Goal: Task Accomplishment & Management: Complete application form

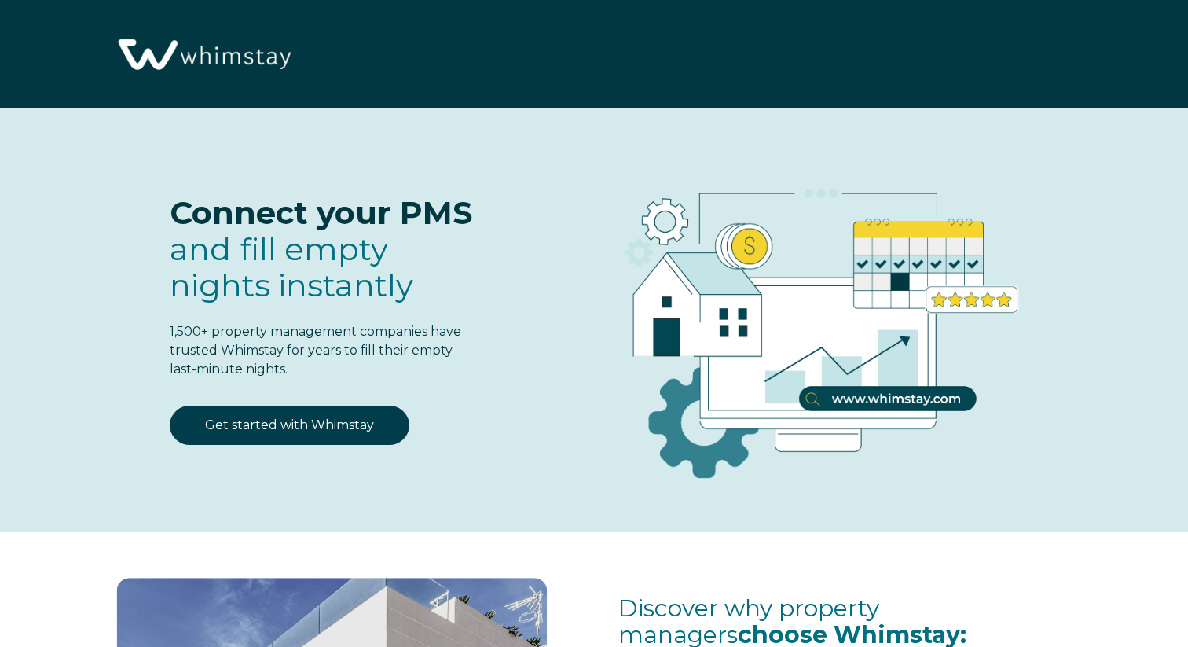
select select "US"
select select "Standard"
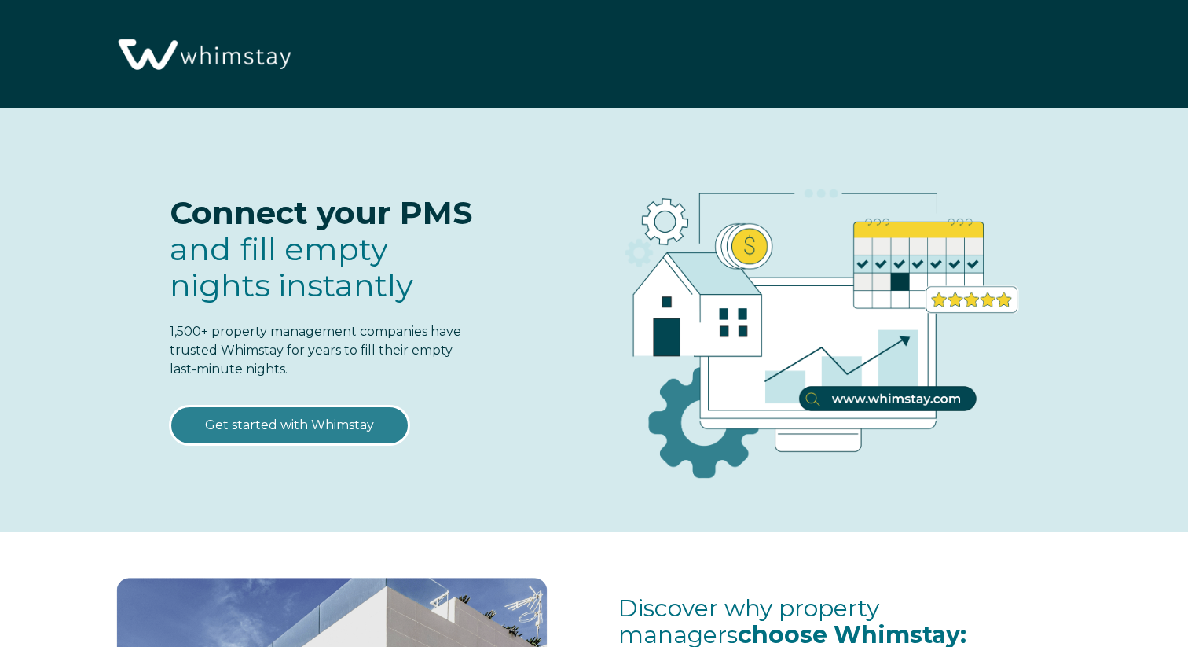
click at [347, 428] on link "Get started with Whimstay" at bounding box center [290, 424] width 240 height 39
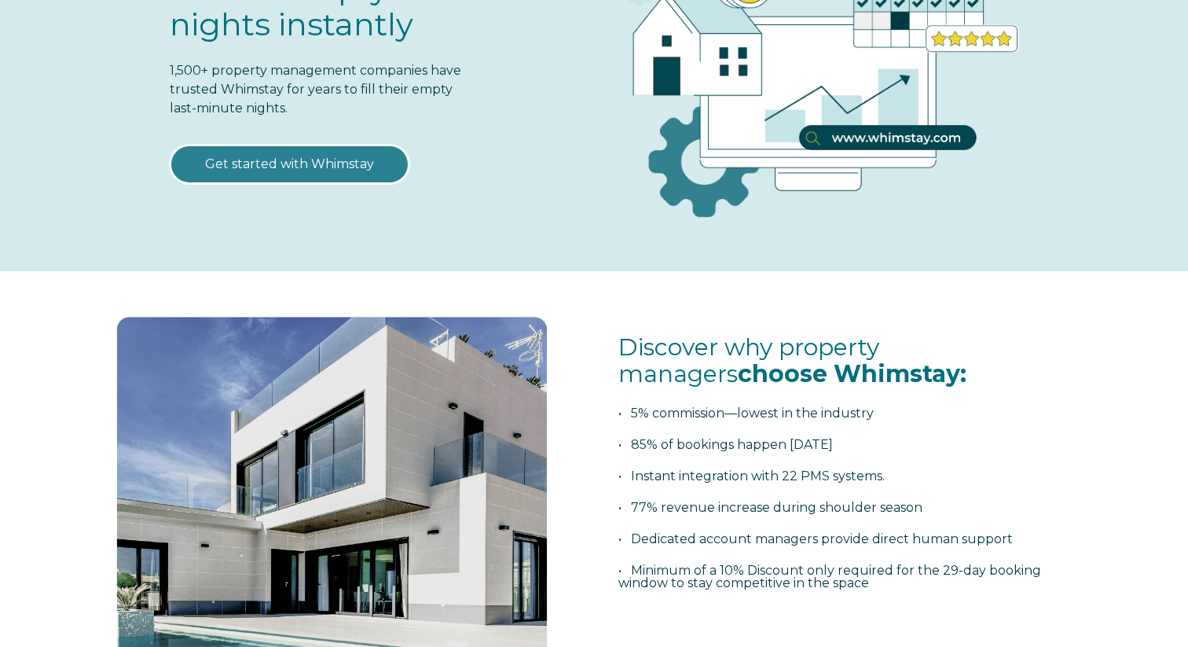
scroll to position [368, 0]
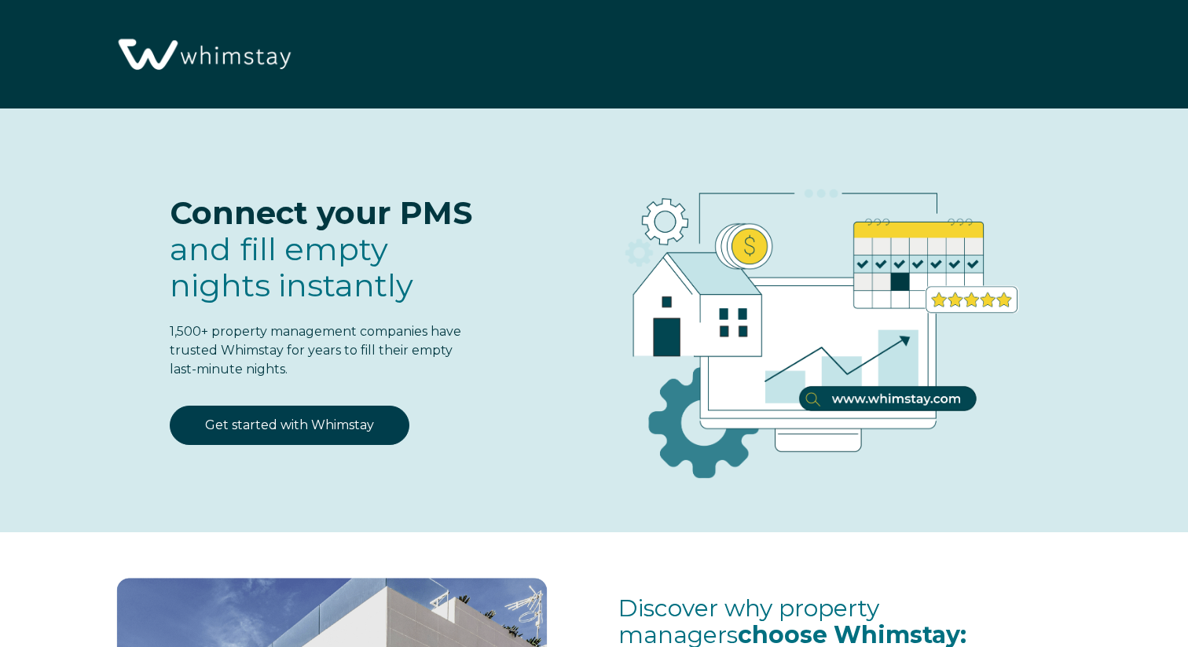
scroll to position [1937, 0]
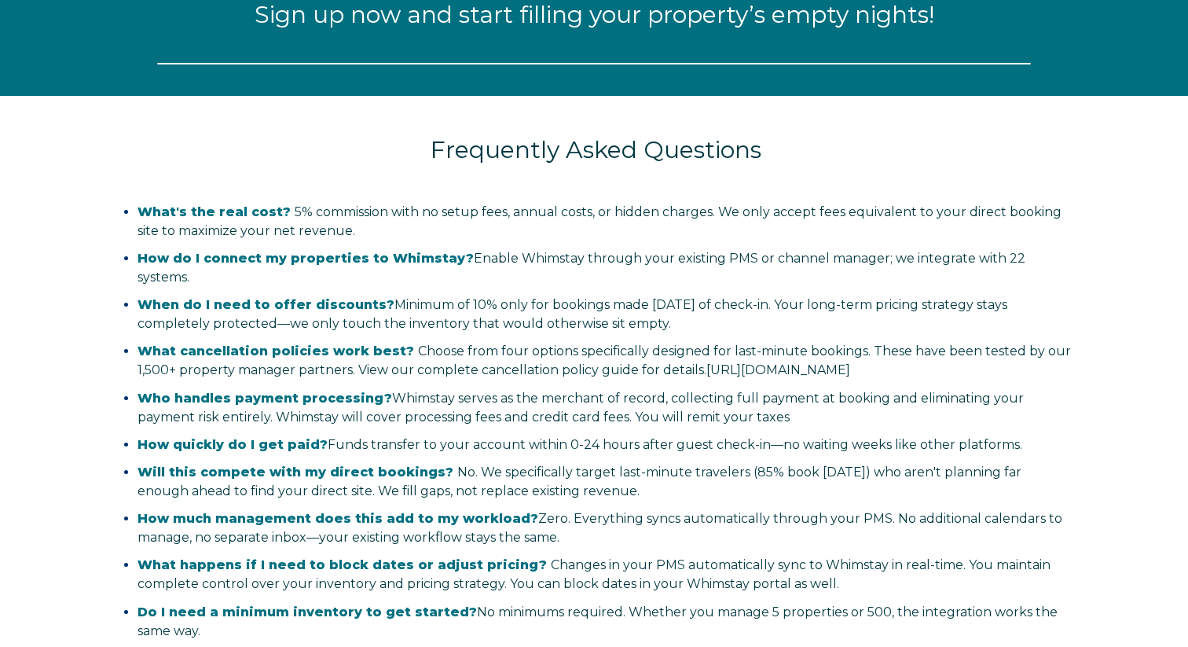
select select "US"
select select "Standard"
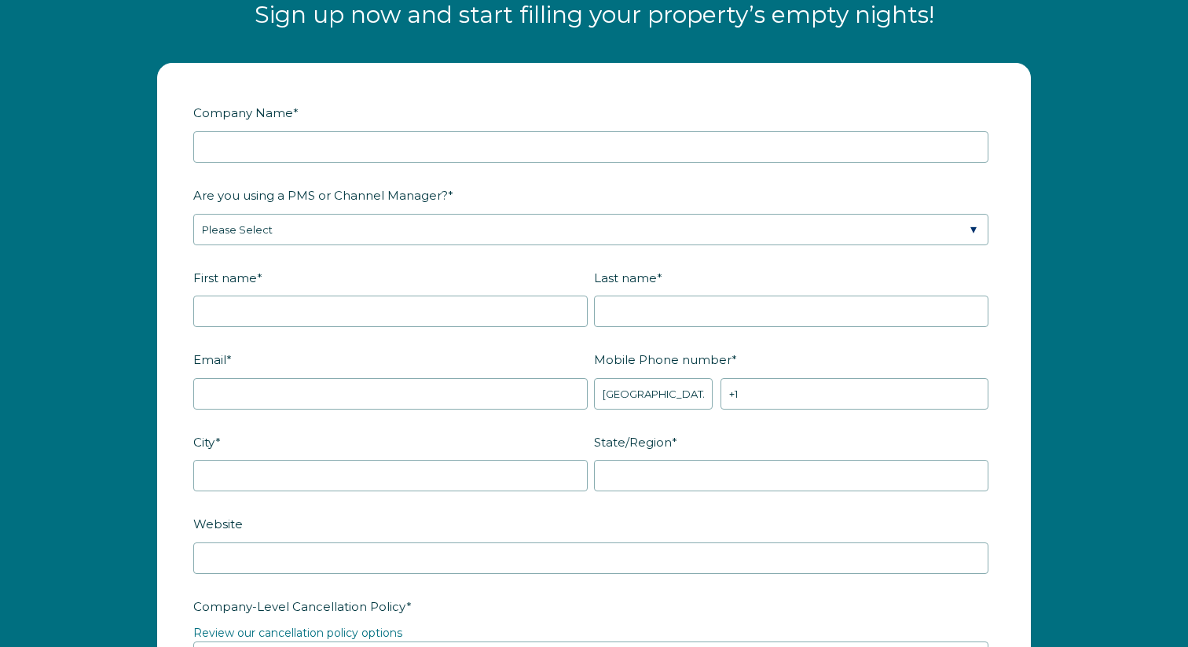
click at [303, 124] on label "Company Name *" at bounding box center [593, 112] width 801 height 27
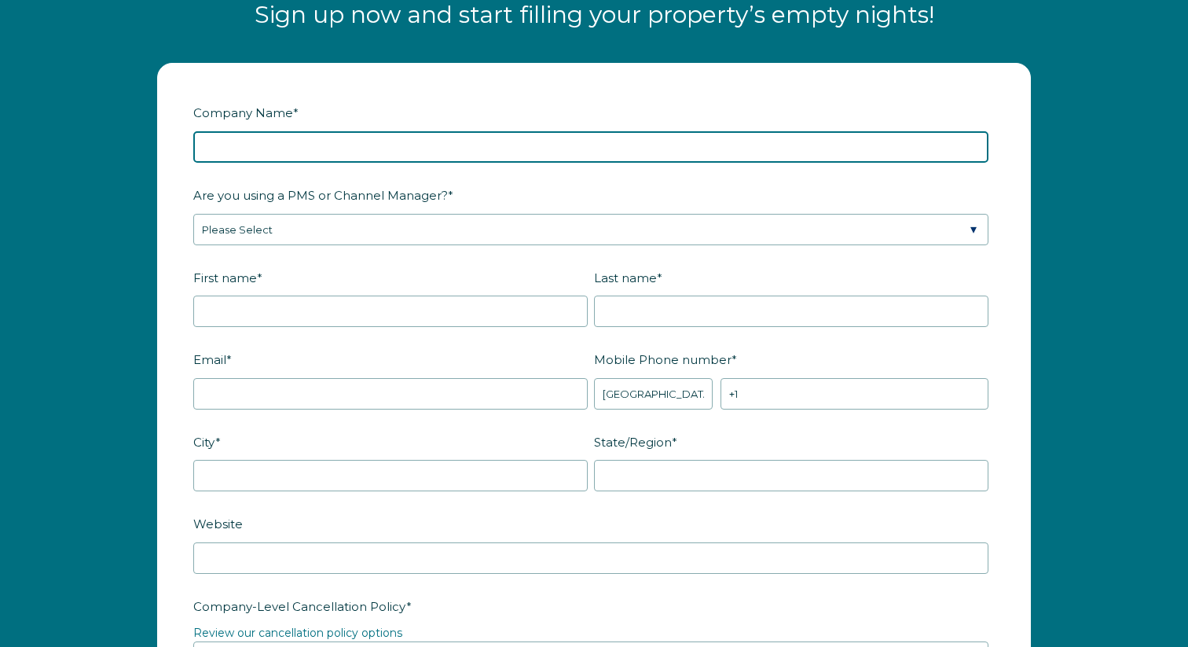
click at [303, 131] on input "Company Name *" at bounding box center [590, 146] width 795 height 31
click at [296, 144] on input "Company Name *" at bounding box center [590, 146] width 795 height 31
type input "Surf Style Vacation Homes"
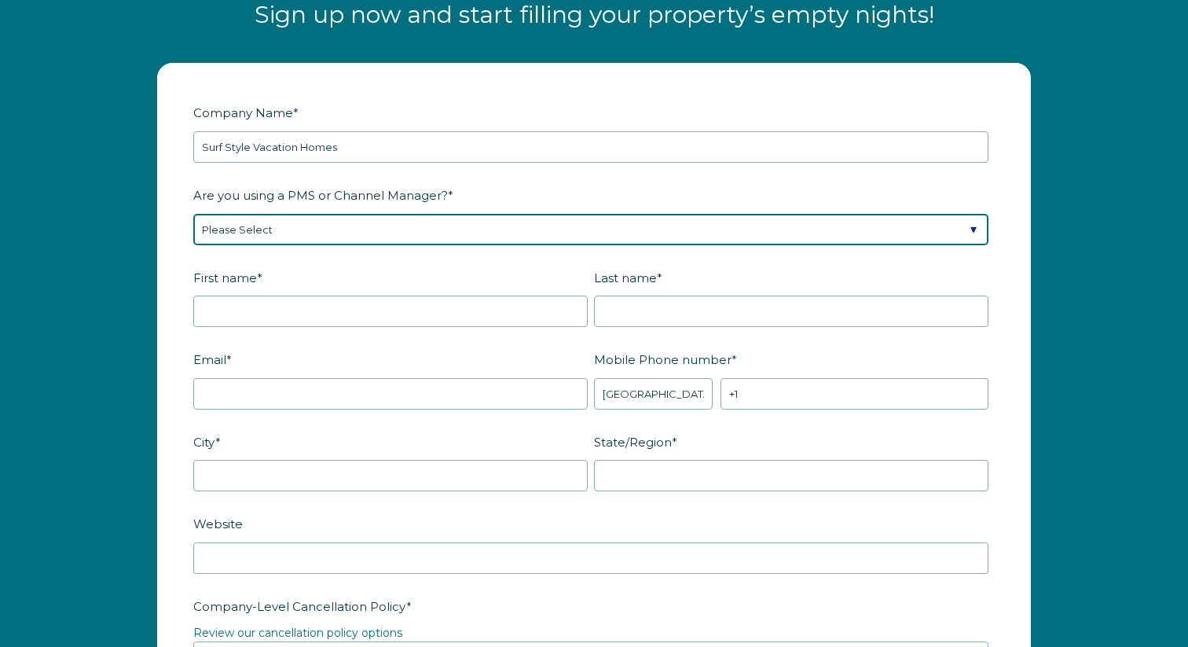
click at [255, 223] on select "Please Select Barefoot BookingPal Boost Brightside CiiRUS Escapia Guesty Hostaw…" at bounding box center [590, 229] width 795 height 31
select select "Streamline"
click at [193, 214] on select "Please Select Barefoot BookingPal Boost Brightside CiiRUS Escapia Guesty Hostaw…" at bounding box center [590, 229] width 795 height 31
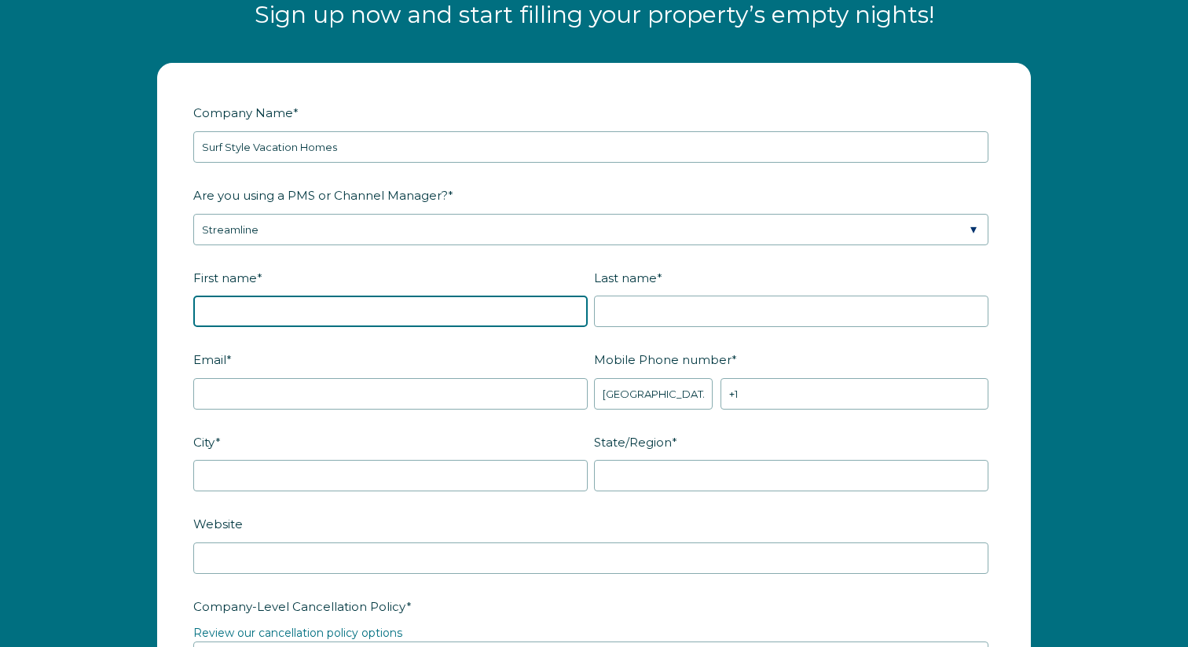
click at [266, 306] on input "First name *" at bounding box center [390, 310] width 394 height 31
type input "Amber"
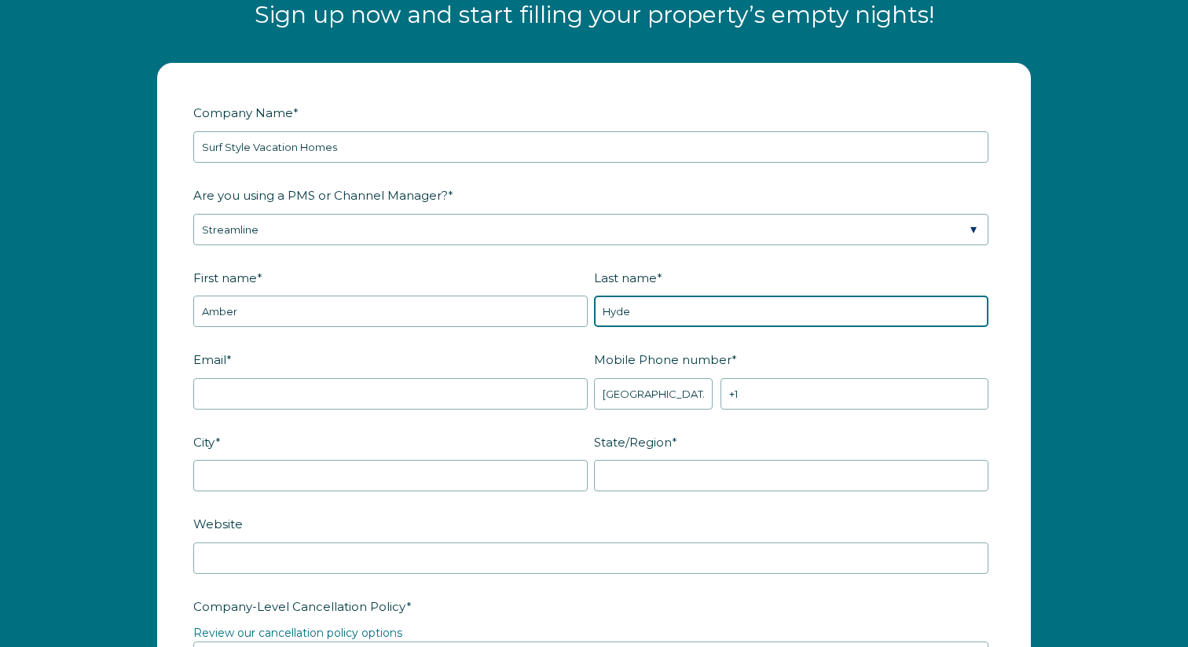
type input "Hyde"
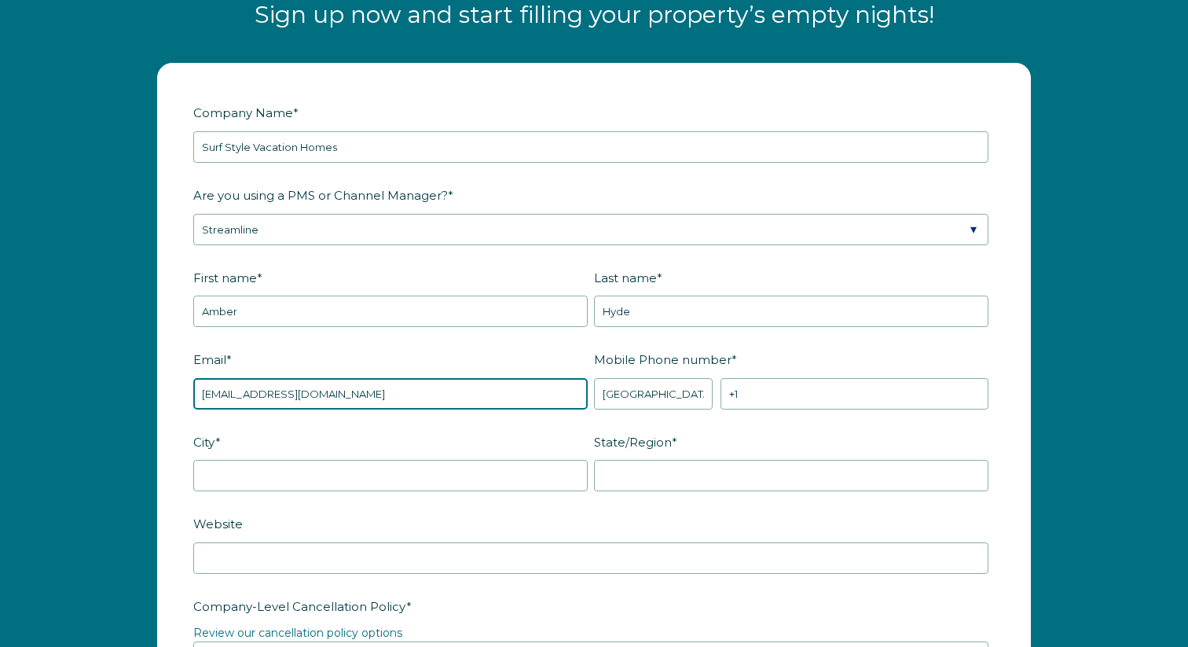
type input "ahyde@gomonarch.com"
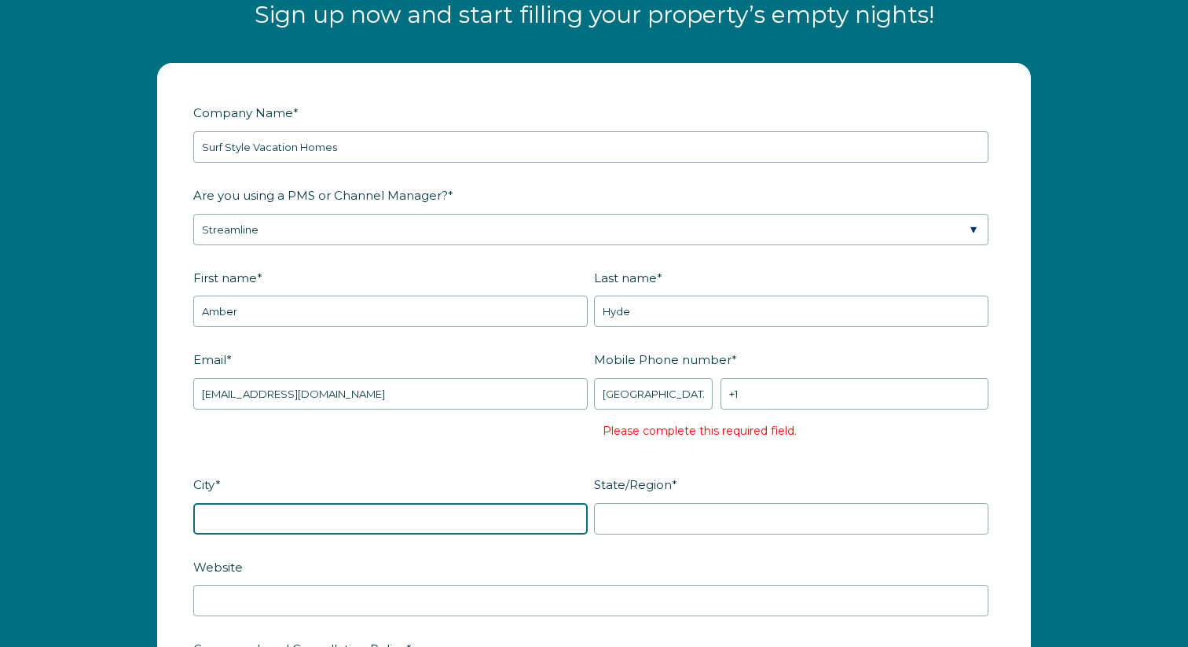
type input "5"
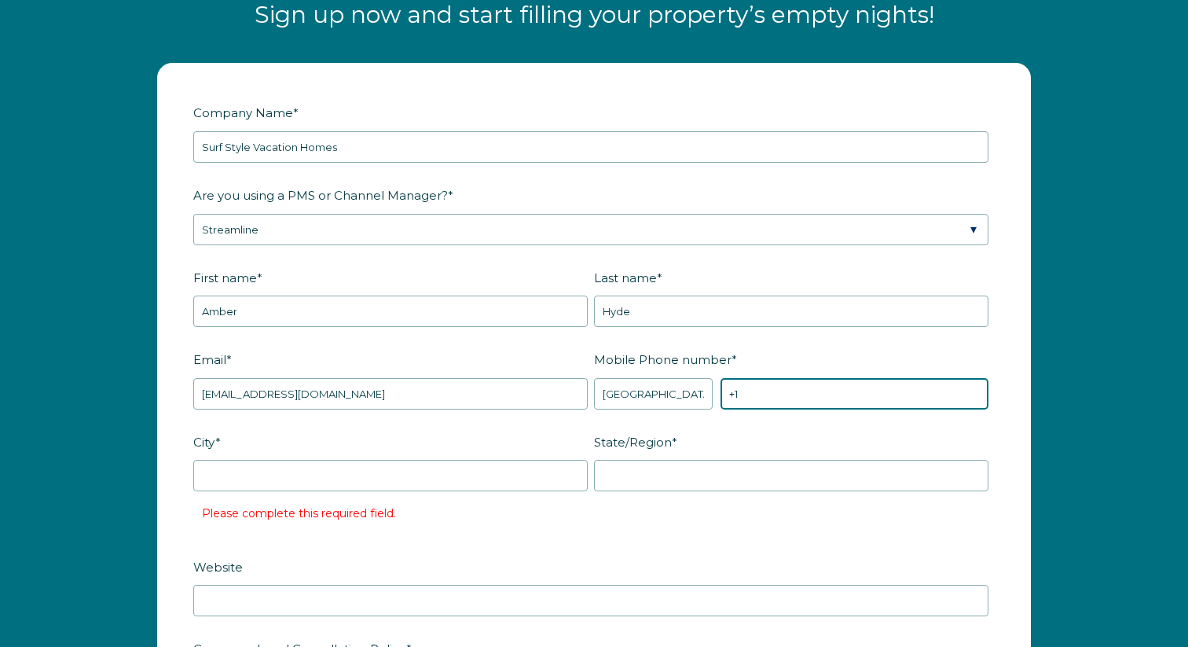
click at [844, 399] on input "+1" at bounding box center [854, 393] width 268 height 31
type input "+1 5129093029"
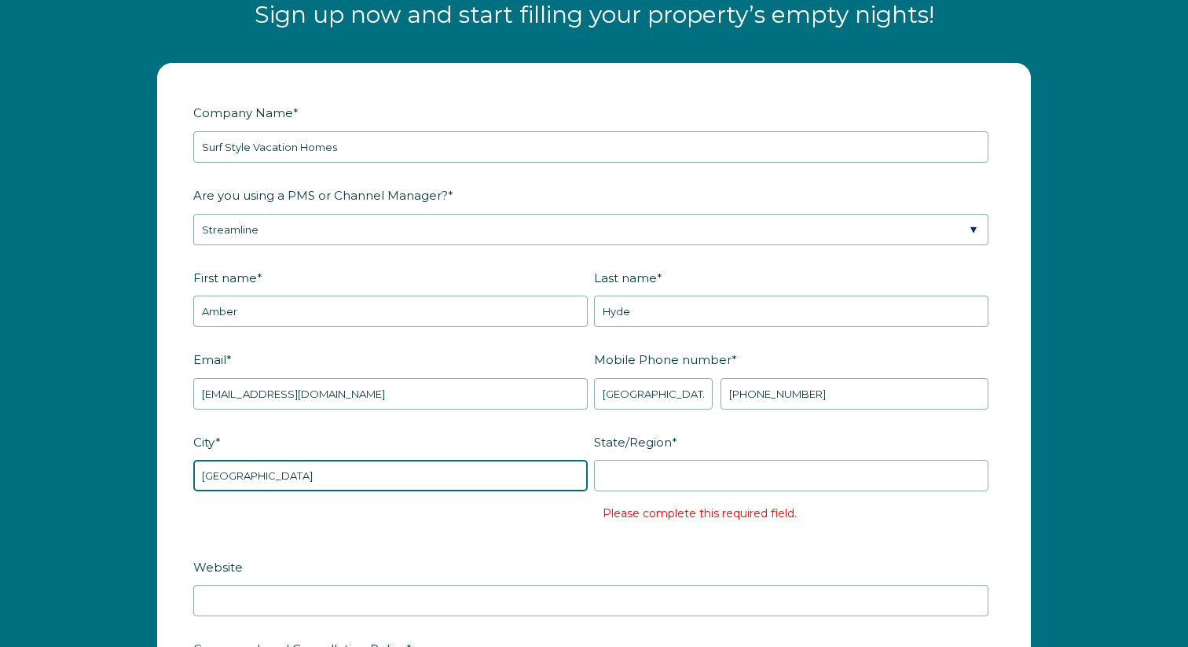
click at [496, 476] on input "Raleigh" at bounding box center [390, 475] width 394 height 31
type input "Chicago"
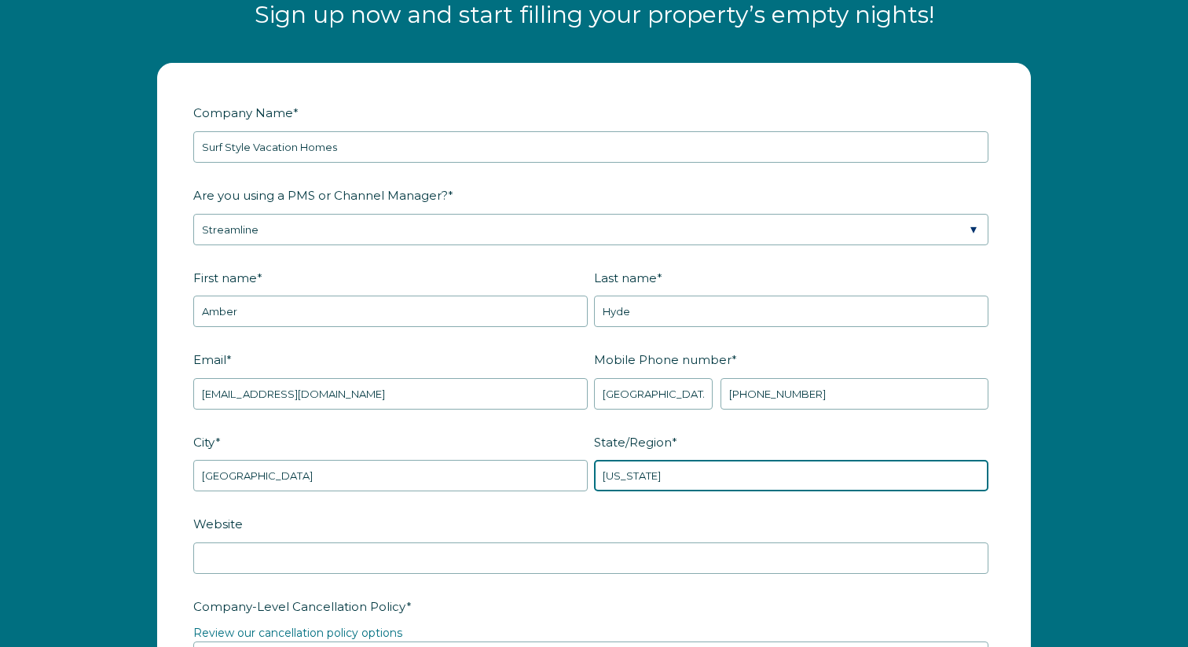
type input "North Carolina"
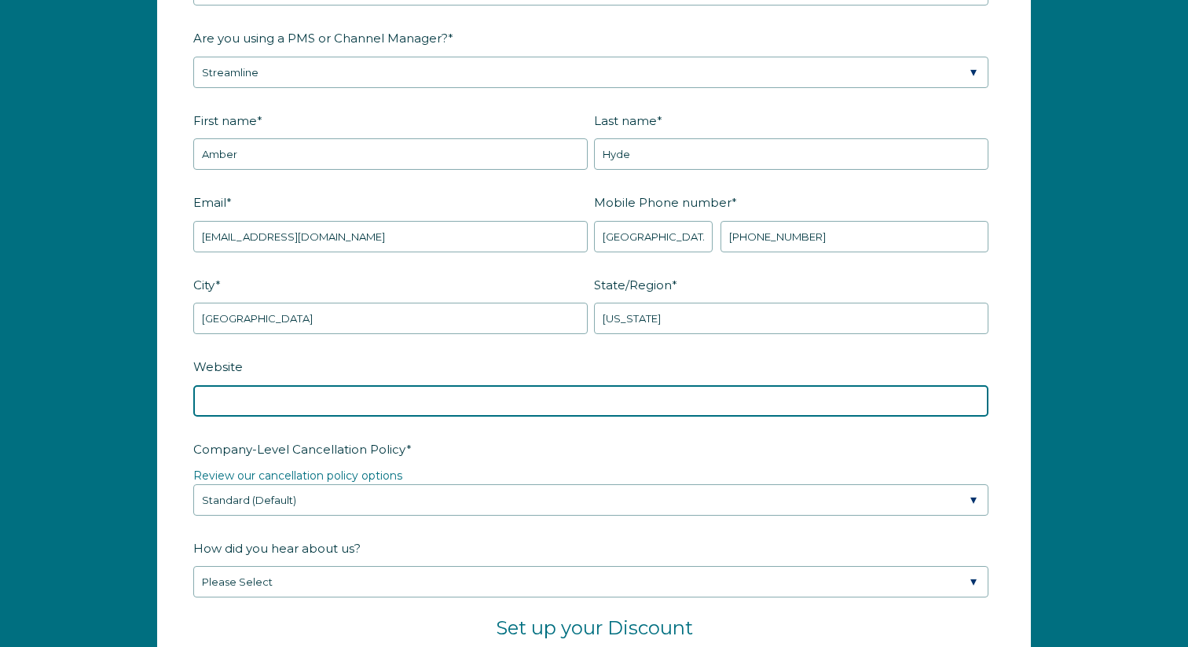
scroll to position [2095, 0]
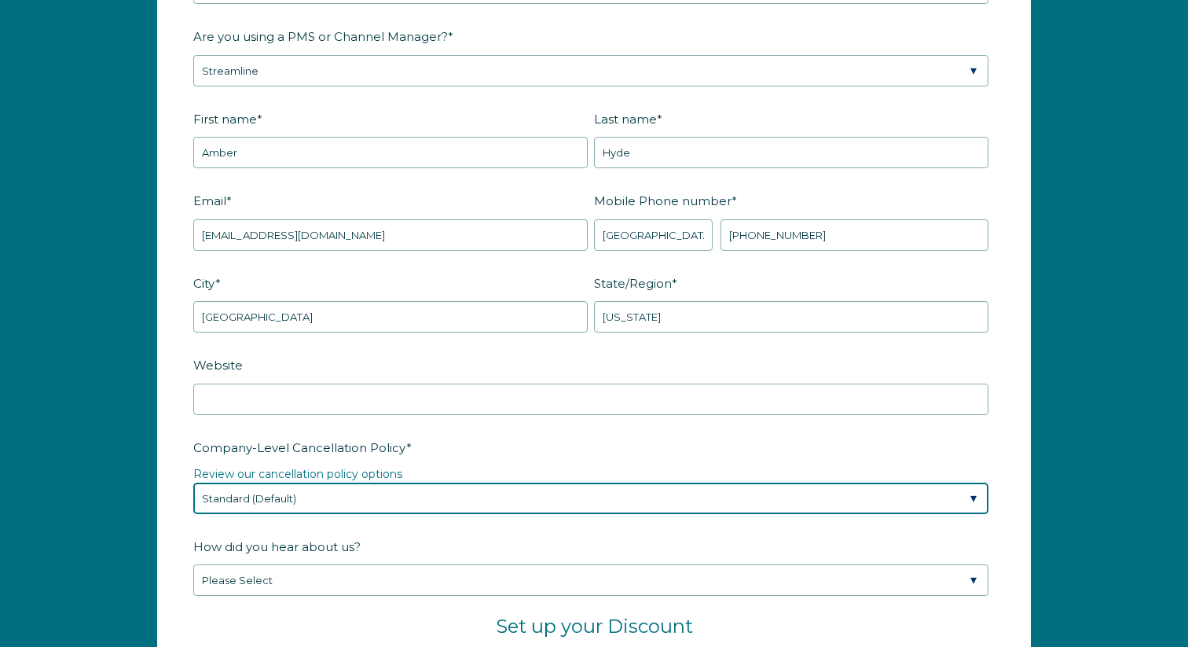
click at [300, 486] on select "Please Select Partial Standard (Default) Moderate Strict" at bounding box center [590, 497] width 795 height 31
select select "Strict"
click at [193, 482] on select "Please Select Partial Standard (Default) Moderate Strict" at bounding box center [590, 497] width 795 height 31
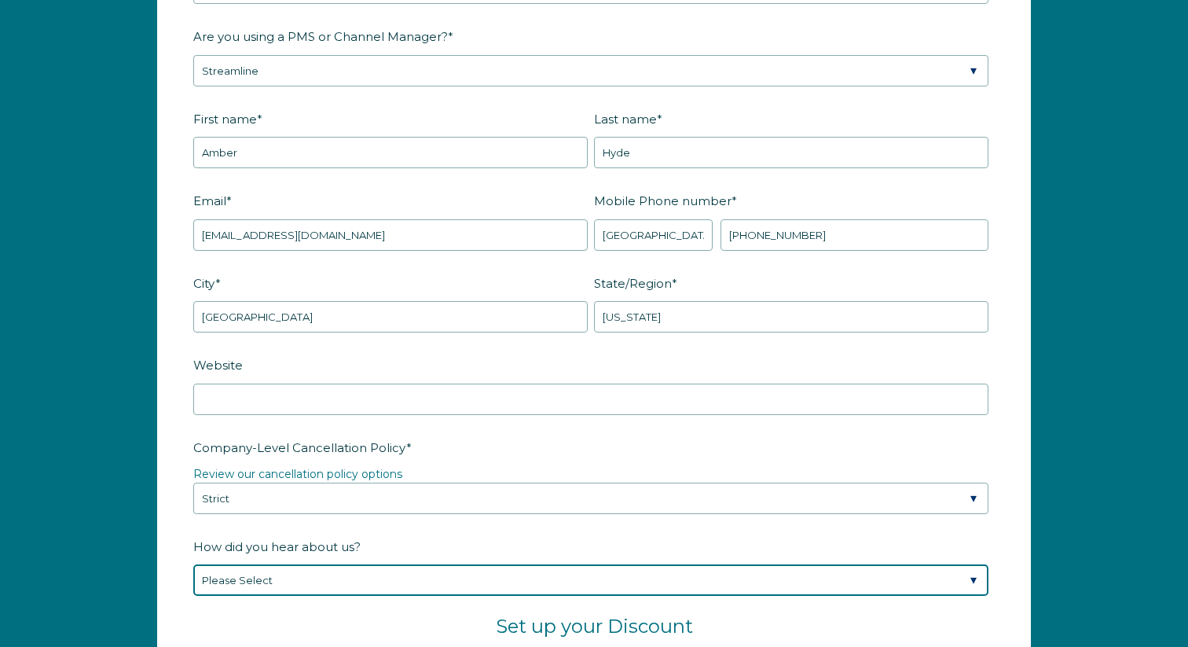
click at [269, 569] on select "Please Select Found Whimstay through a Google search Spoke to a Whimstay salesp…" at bounding box center [590, 579] width 795 height 31
select select "Other"
click at [193, 564] on select "Please Select Found Whimstay through a Google search Spoke to a Whimstay salesp…" at bounding box center [590, 579] width 795 height 31
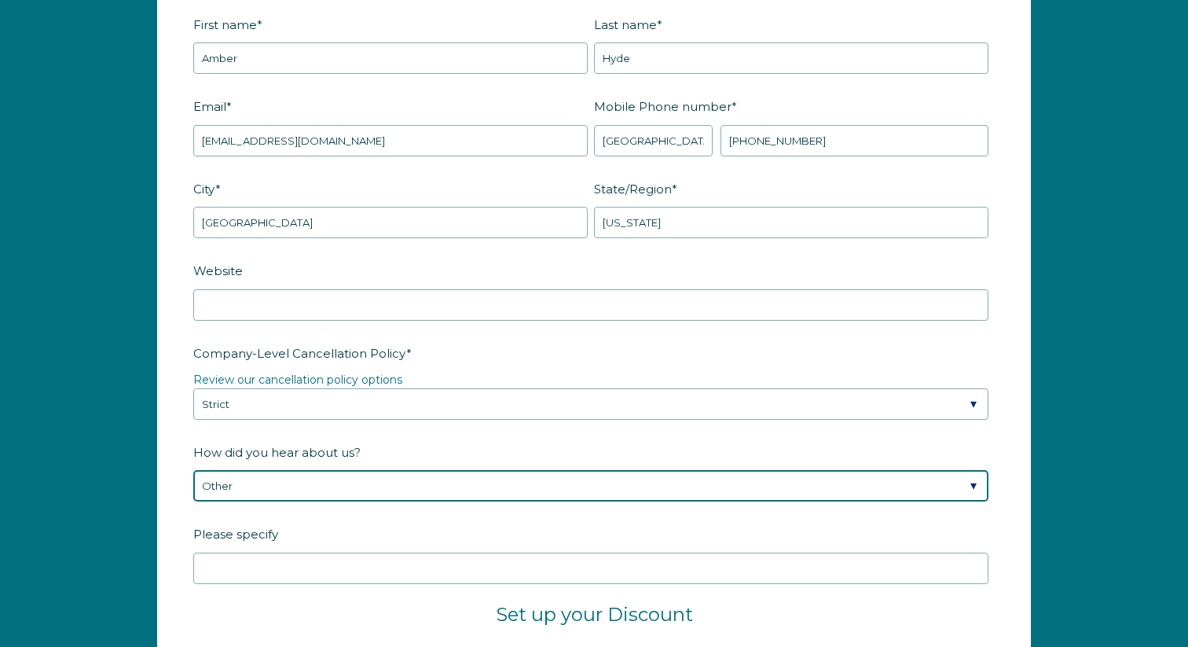
scroll to position [2197, 0]
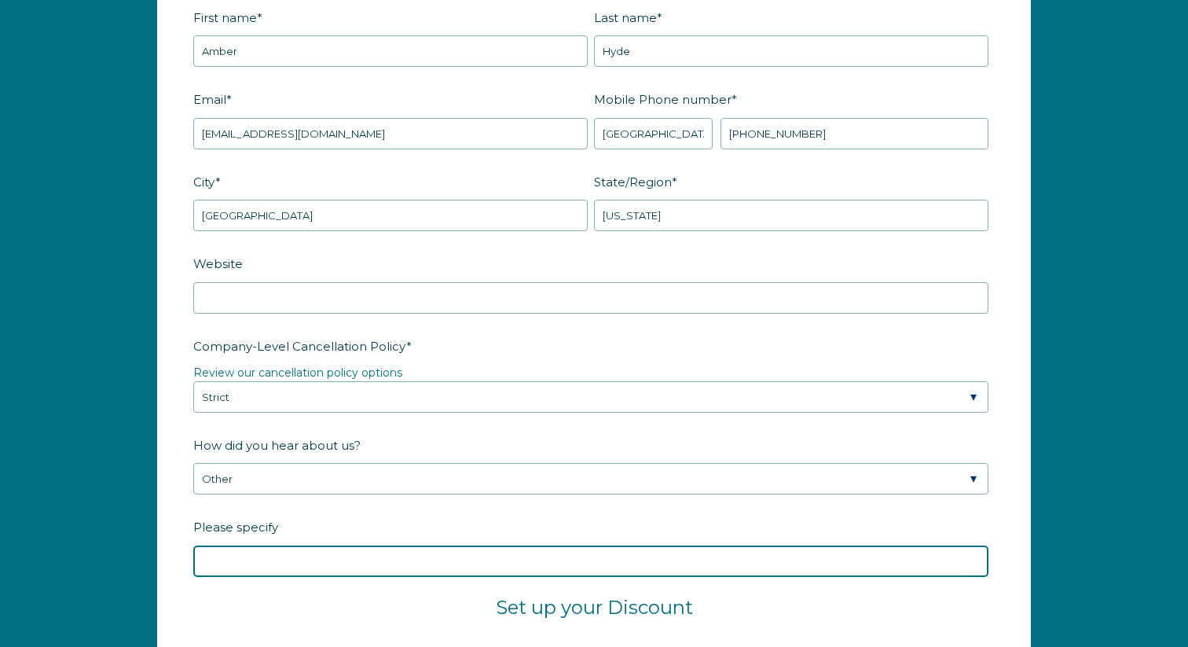
click at [247, 550] on input "Please specify" at bounding box center [590, 560] width 795 height 31
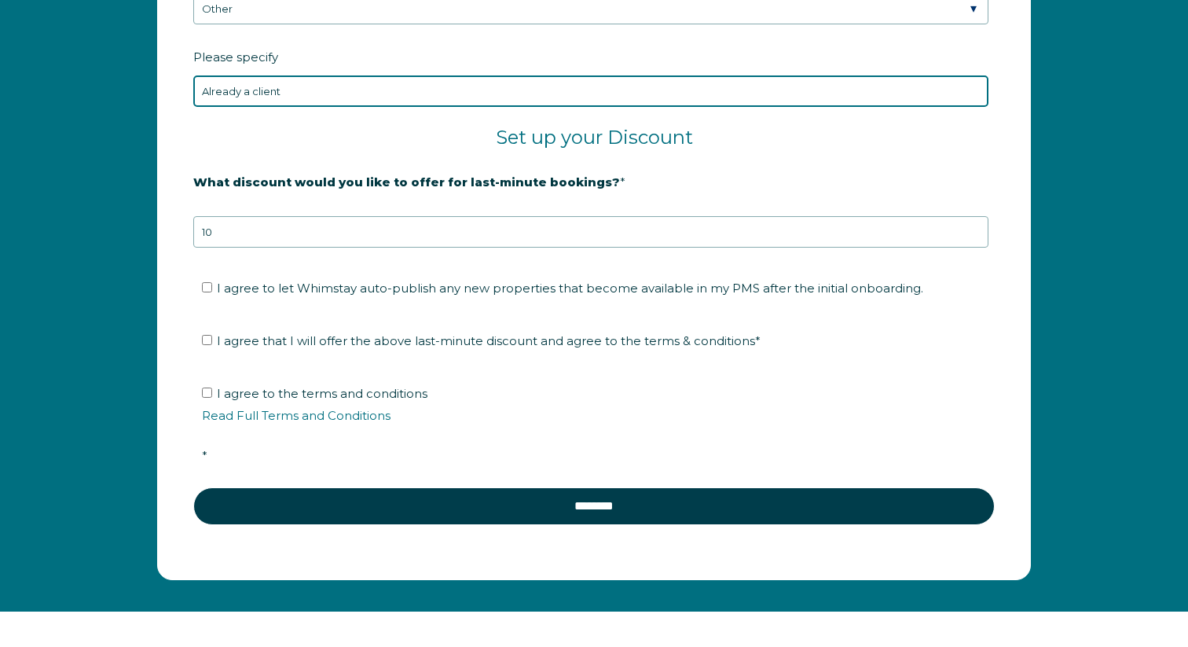
scroll to position [2688, 0]
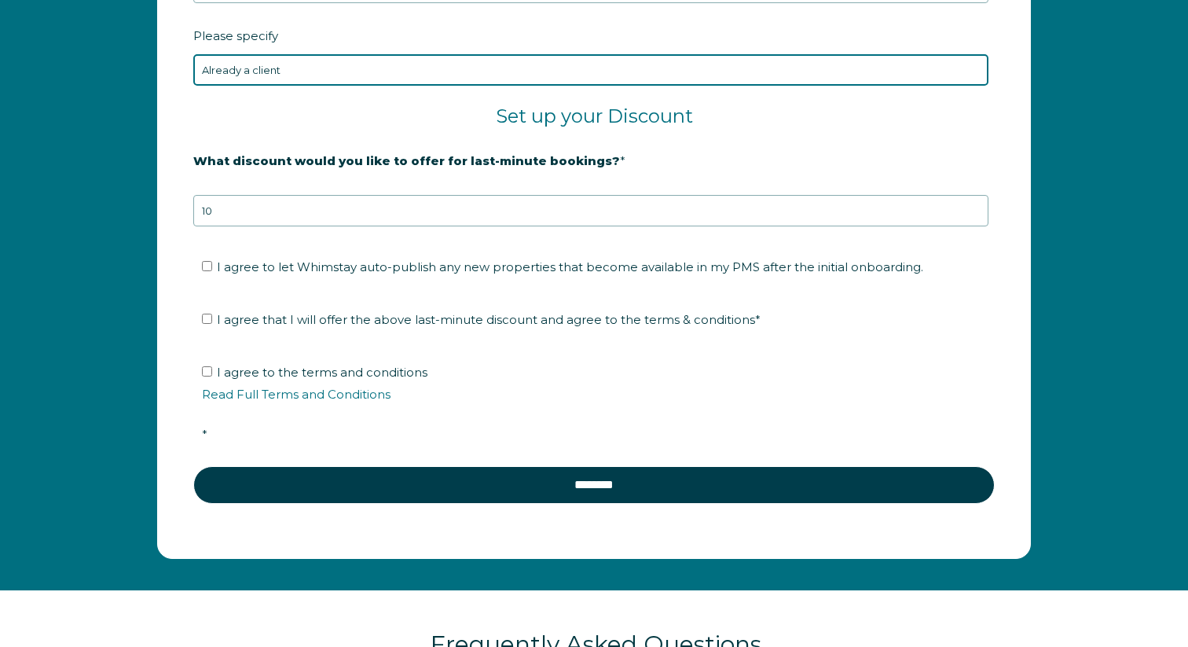
type input "Already a client"
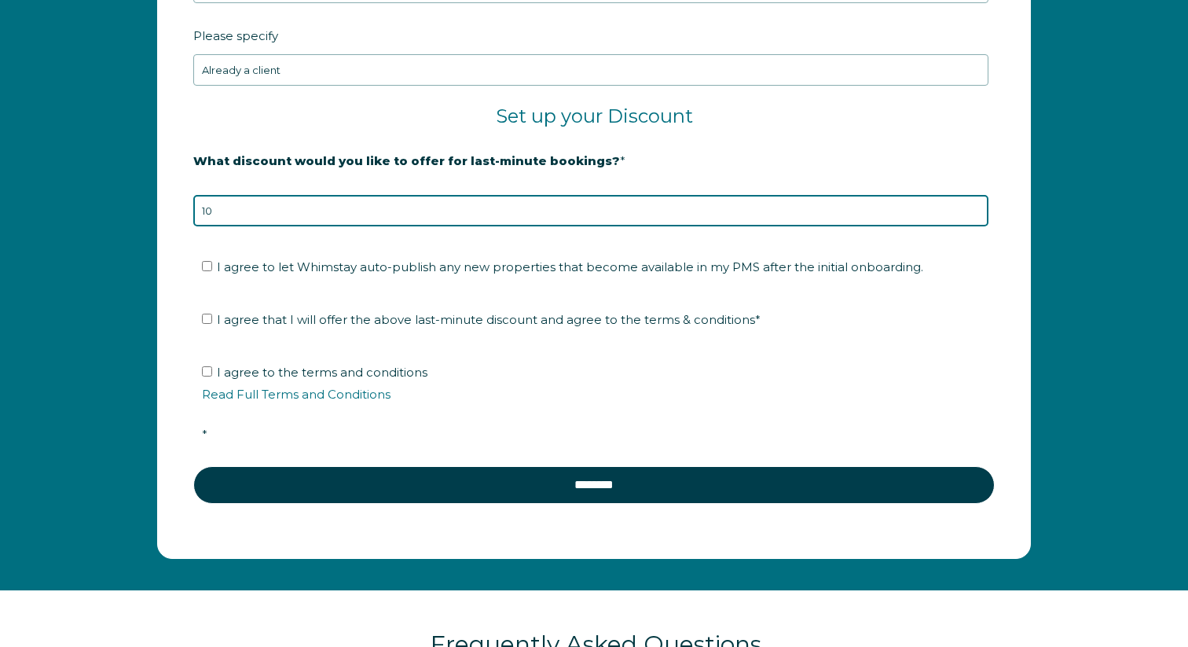
click at [331, 216] on input "10" at bounding box center [590, 210] width 795 height 31
click at [459, 209] on input "10" at bounding box center [590, 210] width 795 height 31
click at [749, 222] on input "10" at bounding box center [590, 210] width 795 height 31
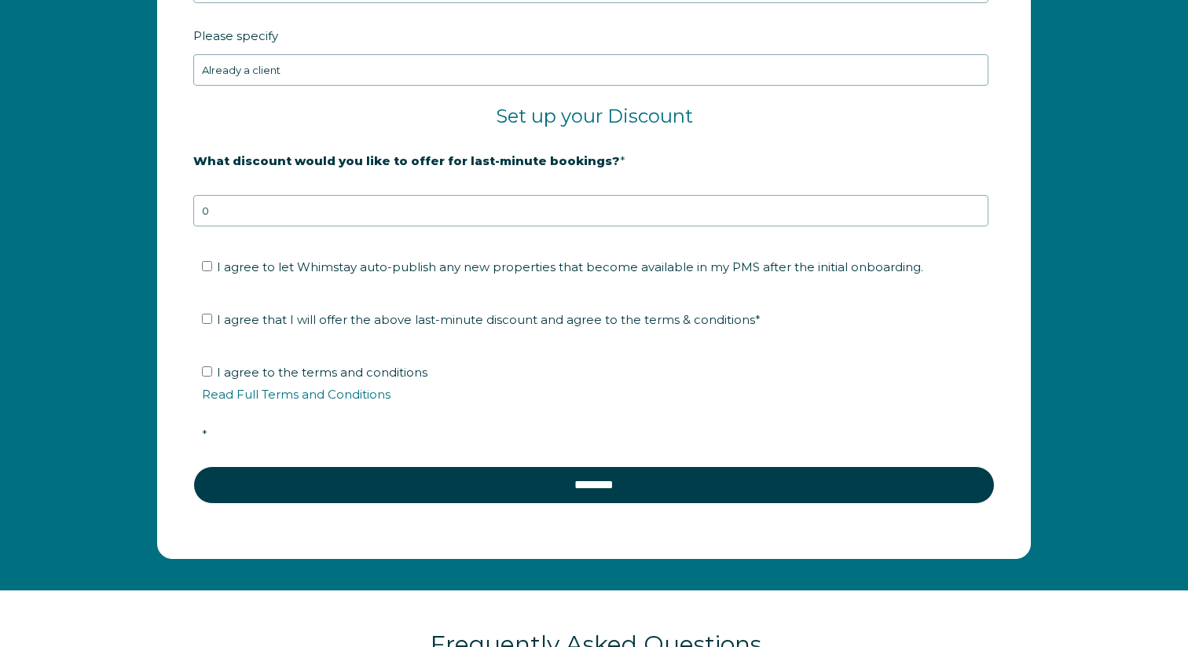
click at [778, 126] on h2 "Set up your Discount" at bounding box center [593, 116] width 801 height 24
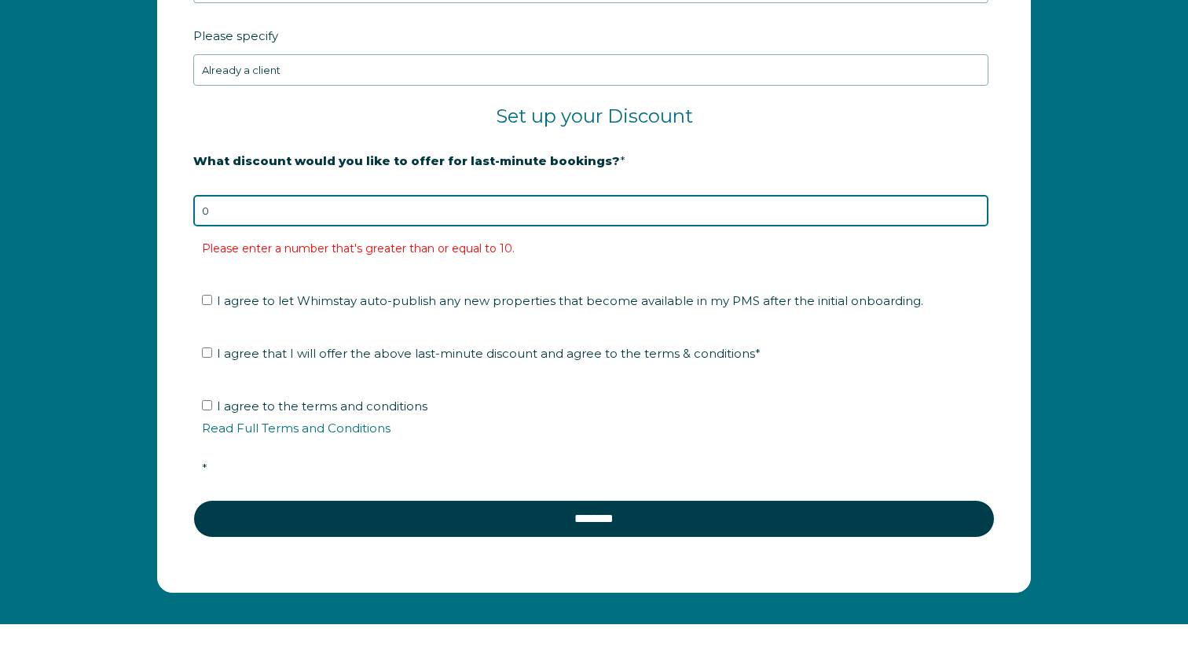
click at [416, 200] on input "0" at bounding box center [590, 210] width 795 height 31
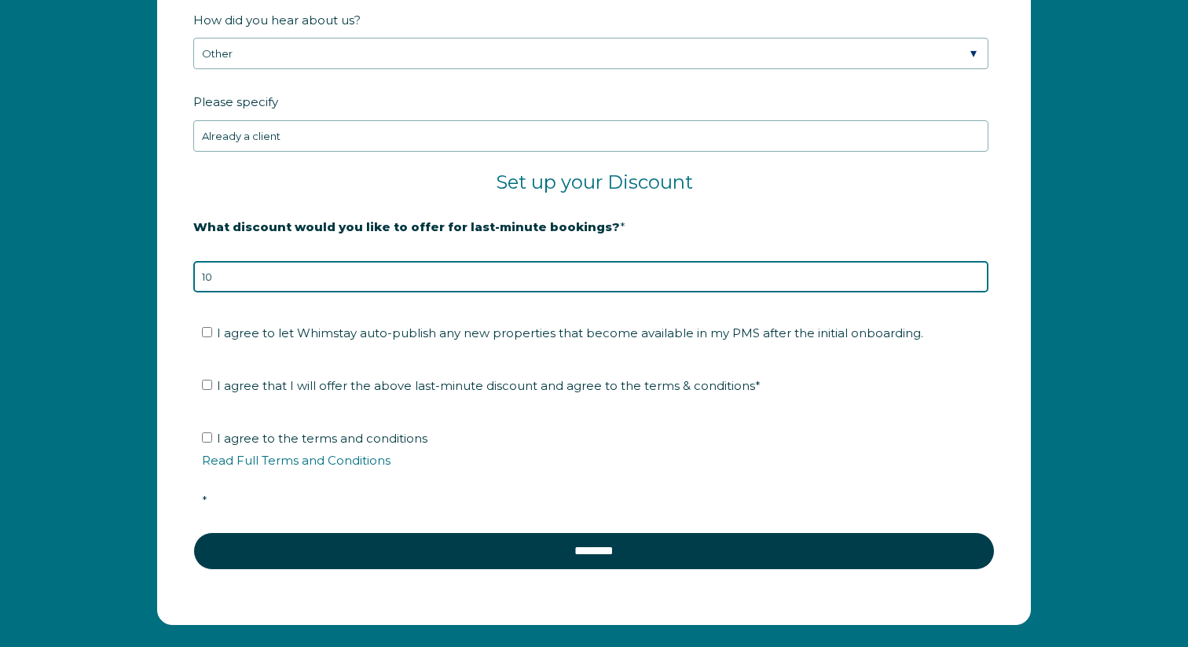
scroll to position [2620, 0]
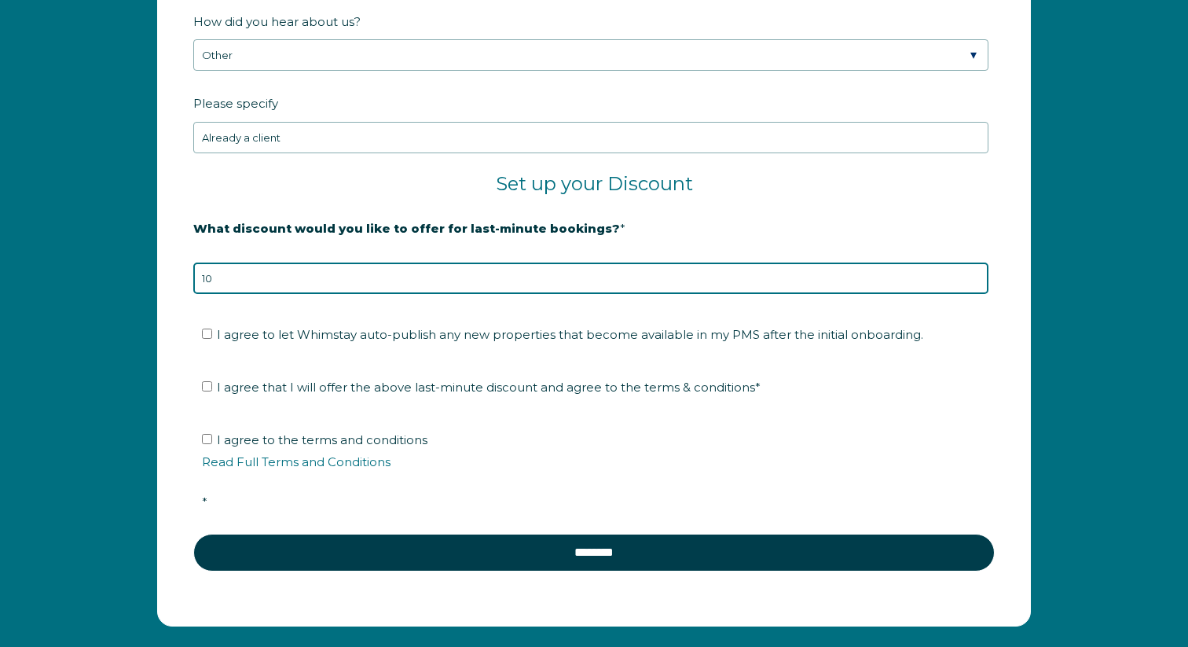
click at [487, 287] on input "10" at bounding box center [590, 277] width 795 height 31
type input "0"
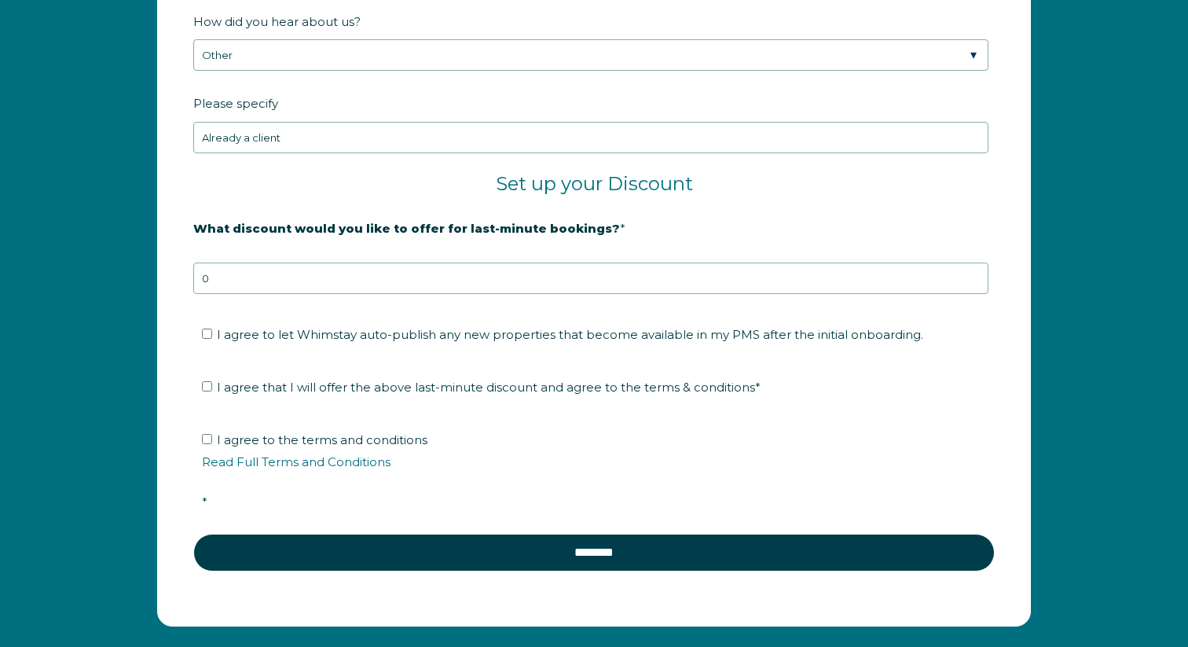
click at [361, 238] on label "What discount would you like to offer for last-minute bookings? *" at bounding box center [593, 227] width 801 height 27
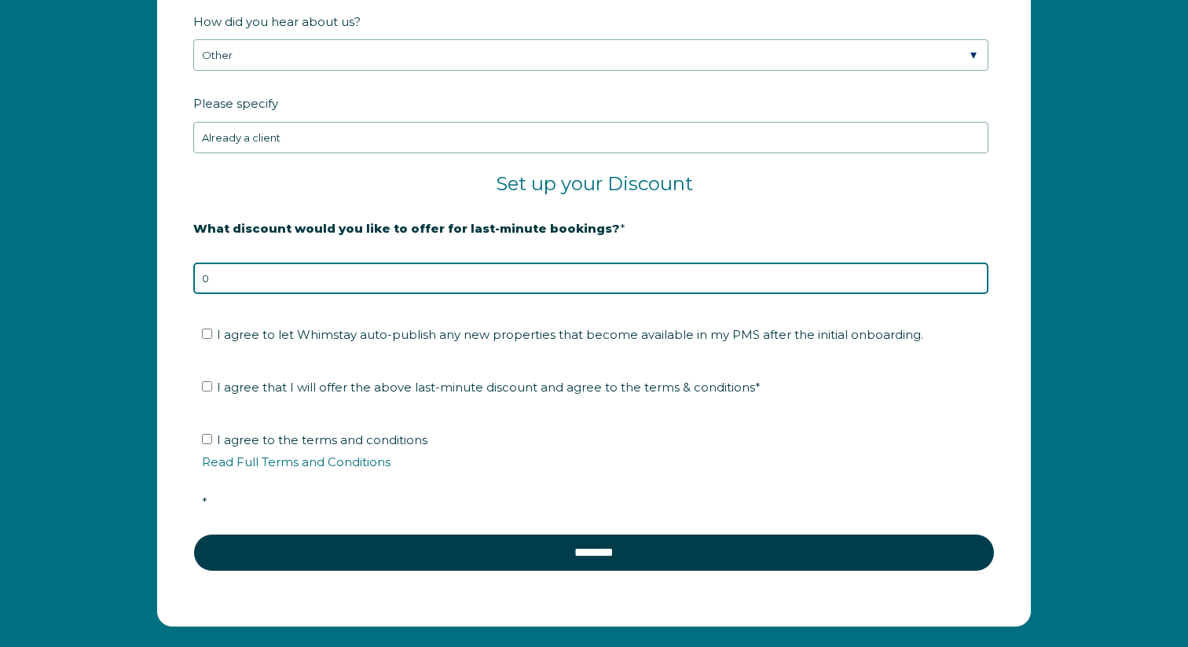
click at [361, 262] on input "0" at bounding box center [590, 277] width 795 height 31
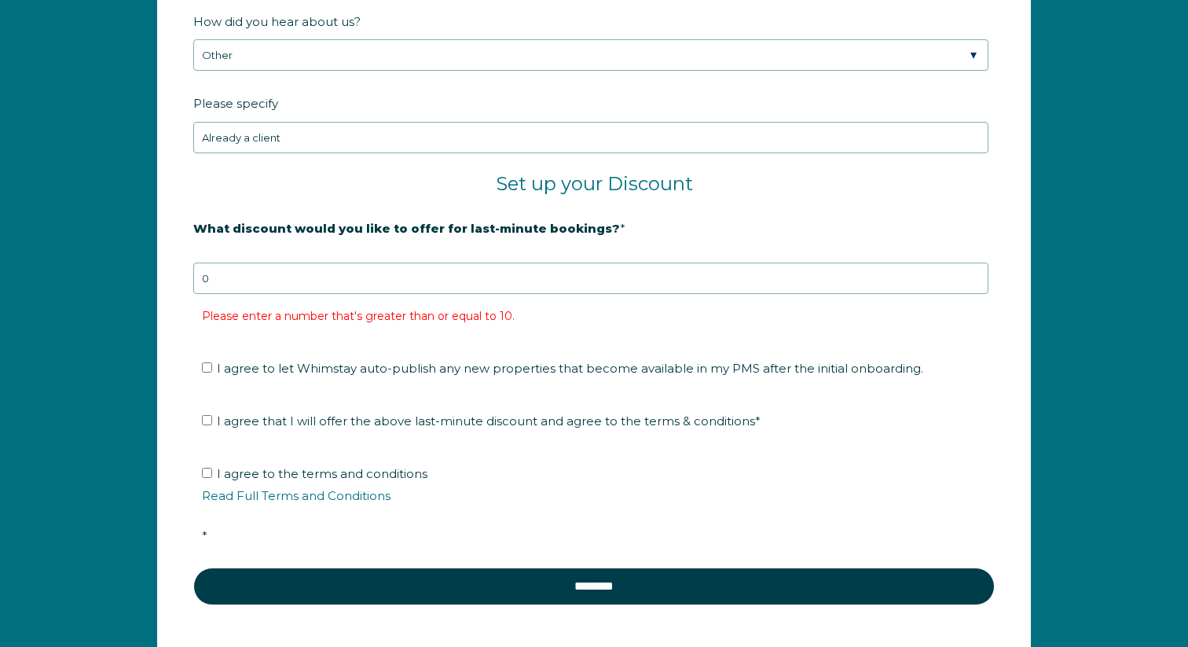
click at [620, 225] on span "*" at bounding box center [622, 228] width 5 height 24
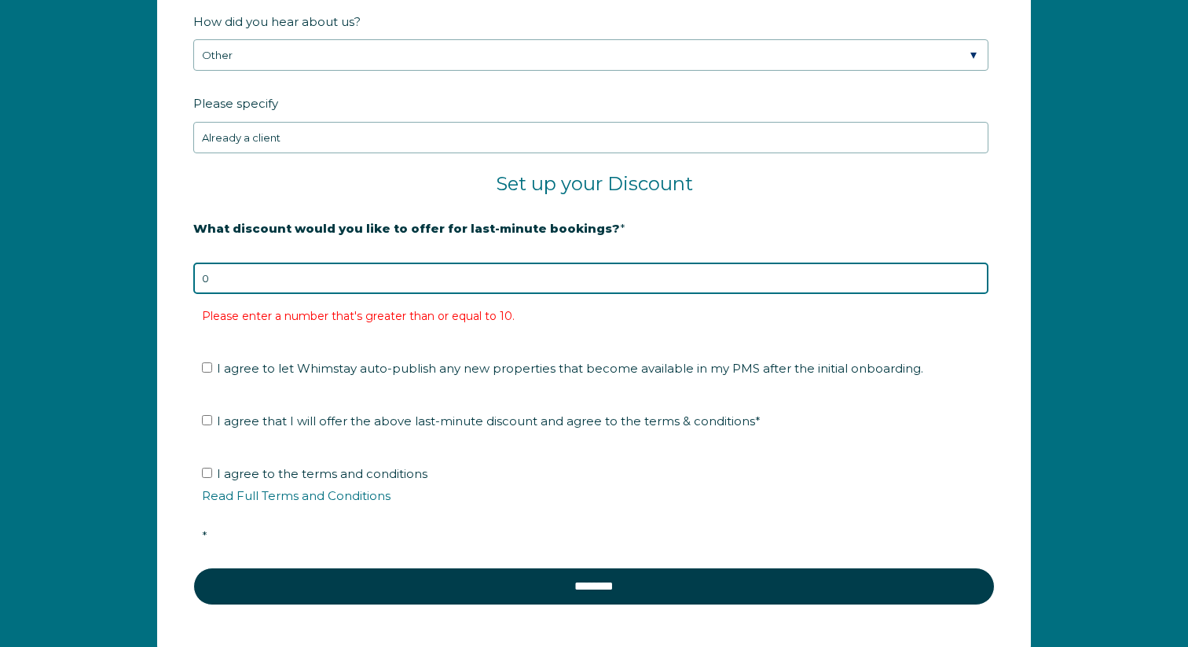
click at [599, 262] on input "0" at bounding box center [590, 277] width 795 height 31
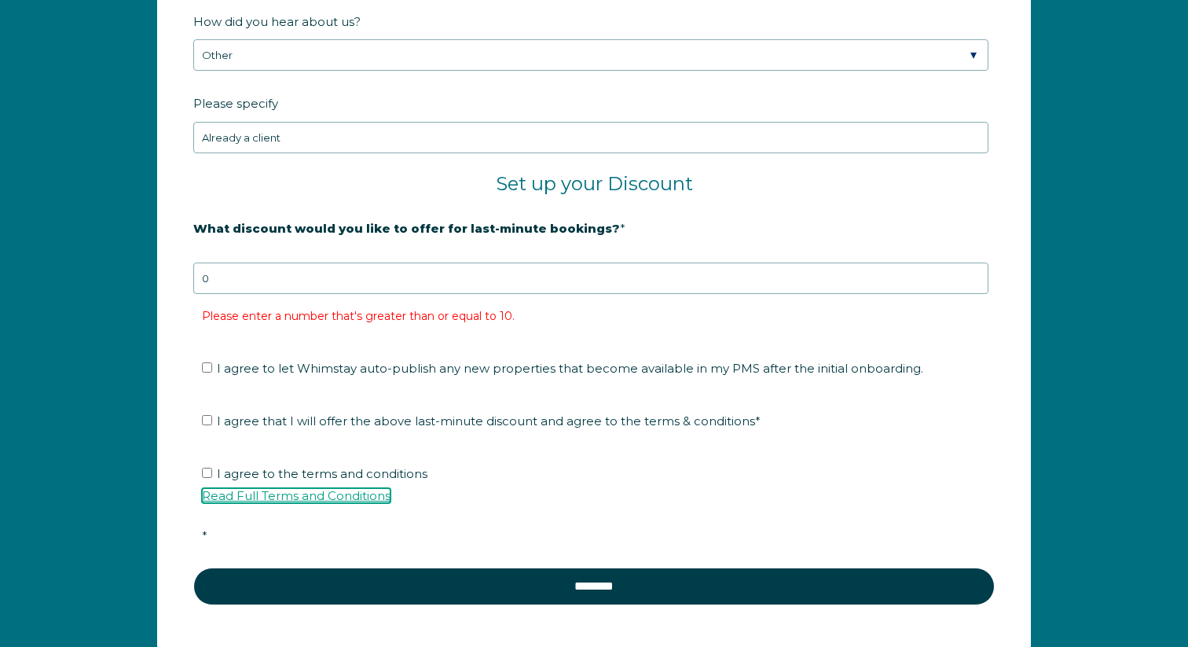
click at [254, 493] on link "Read Full Terms and Conditions" at bounding box center [296, 495] width 189 height 15
